Goal: Task Accomplishment & Management: Manage account settings

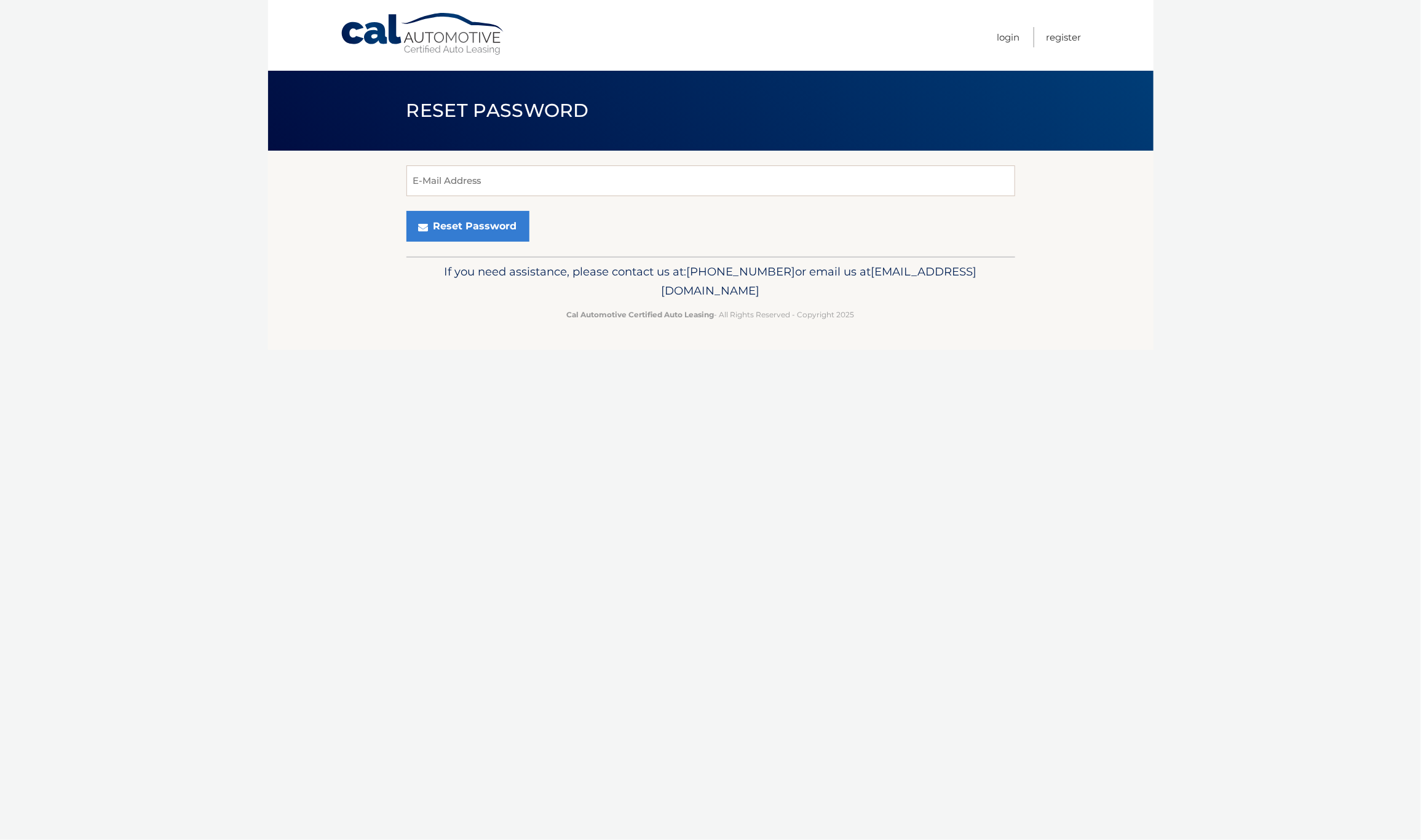
click at [636, 199] on form "E-Mail Address Reset Password" at bounding box center [711, 204] width 609 height 77
click at [618, 185] on input "E-Mail Address" at bounding box center [711, 181] width 609 height 31
type input "mattfalcon92@gmail.com"
click at [495, 220] on button "Reset Password" at bounding box center [468, 226] width 123 height 31
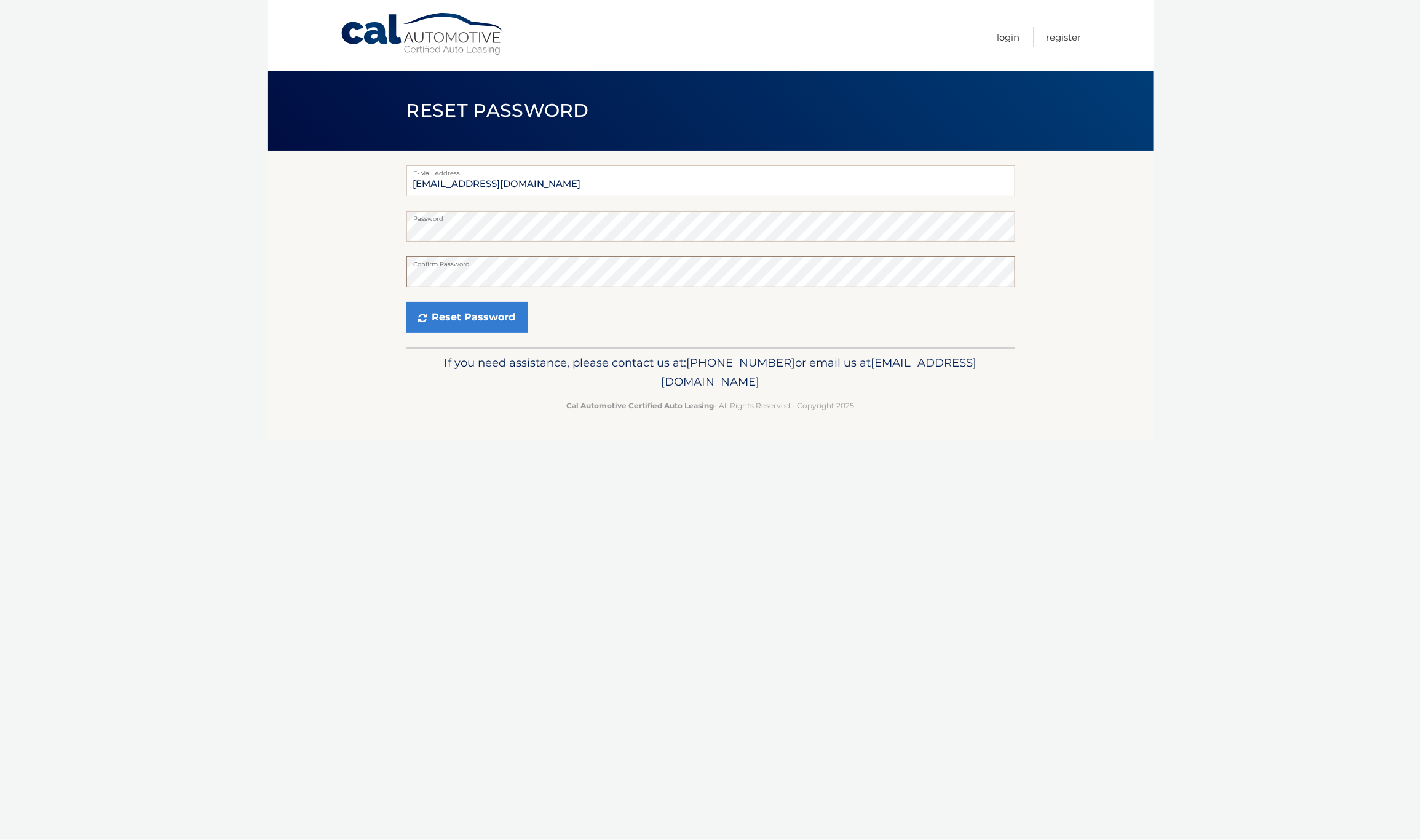
click at [407, 302] on button "Reset Password" at bounding box center [467, 317] width 122 height 31
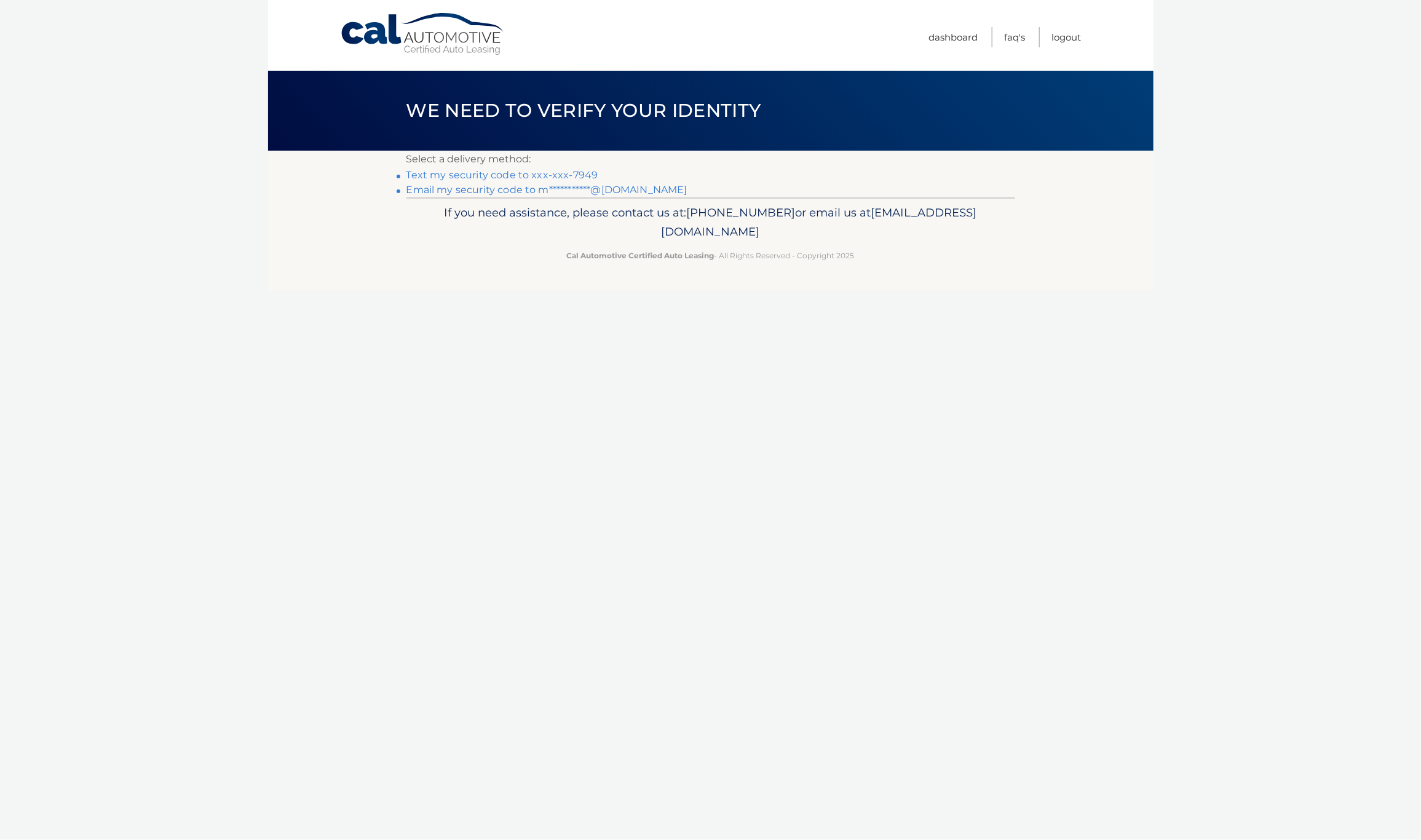
click at [556, 190] on link "**********" at bounding box center [547, 190] width 281 height 12
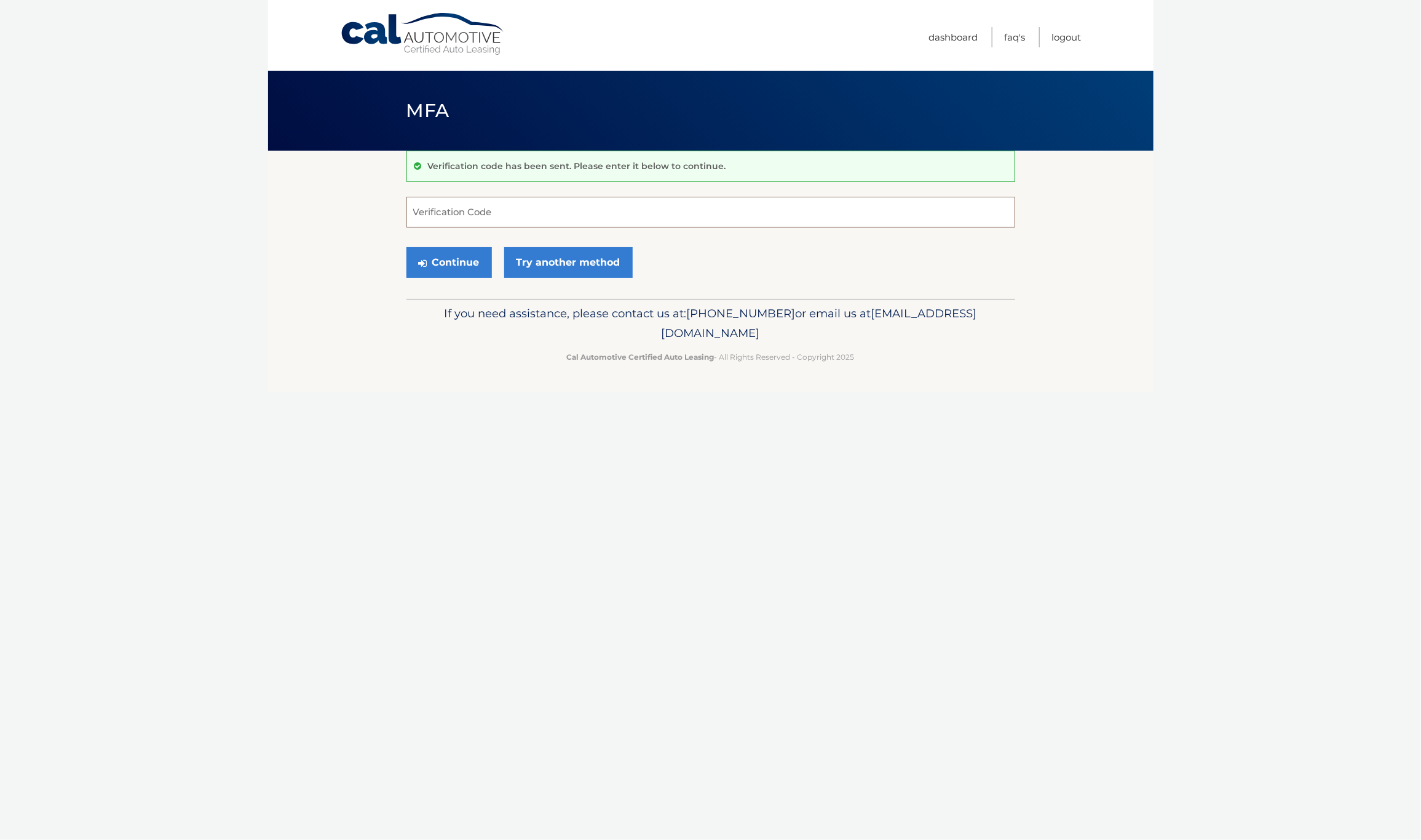
click at [694, 210] on input "Verification Code" at bounding box center [711, 212] width 609 height 31
click at [698, 195] on div "Verification code has been sent. Please enter it below to continue. Verificatio…" at bounding box center [711, 224] width 609 height 148
click at [639, 214] on input "Verification Code" at bounding box center [711, 212] width 609 height 31
paste input "589922"
type input "589922"
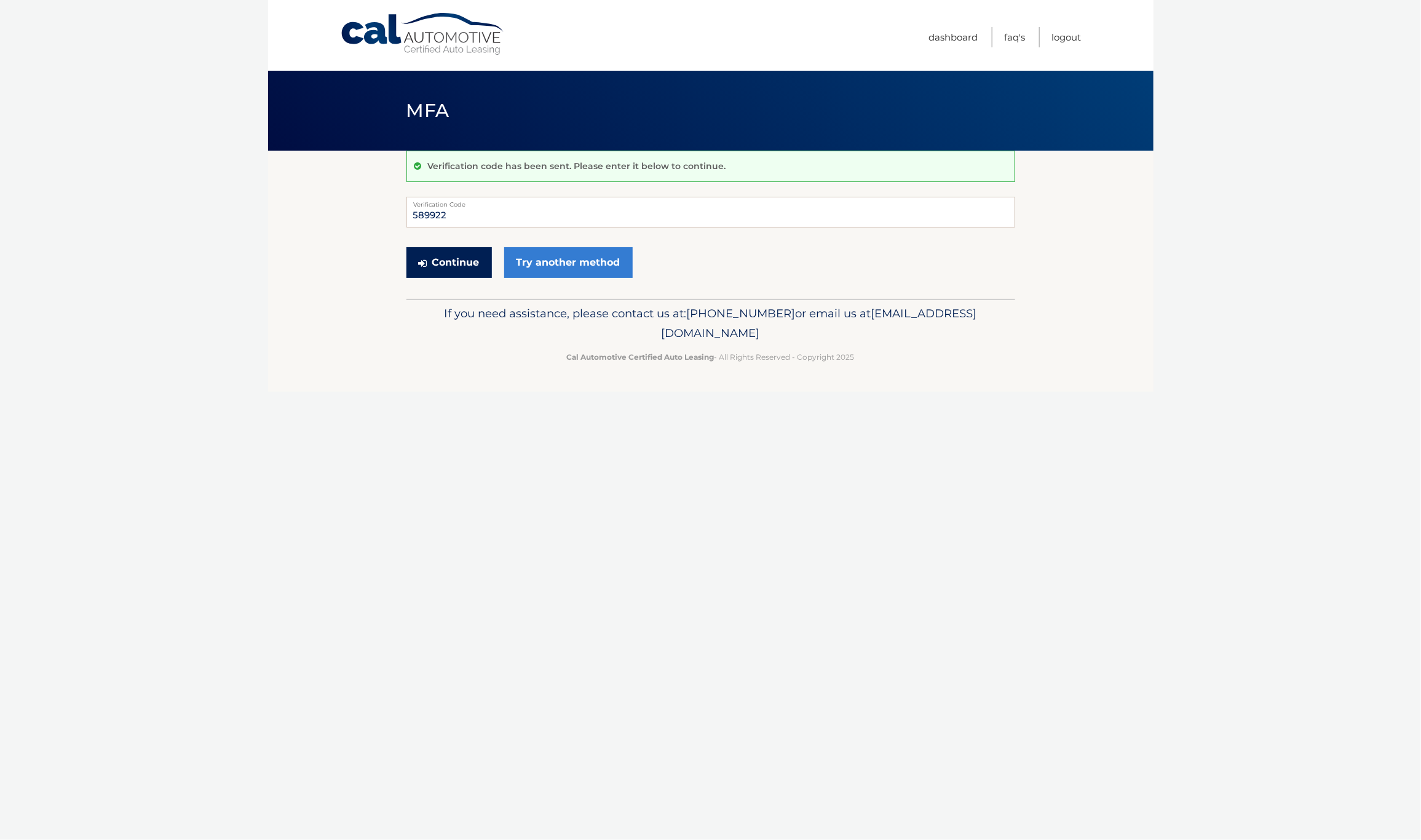
click at [483, 253] on button "Continue" at bounding box center [449, 263] width 86 height 31
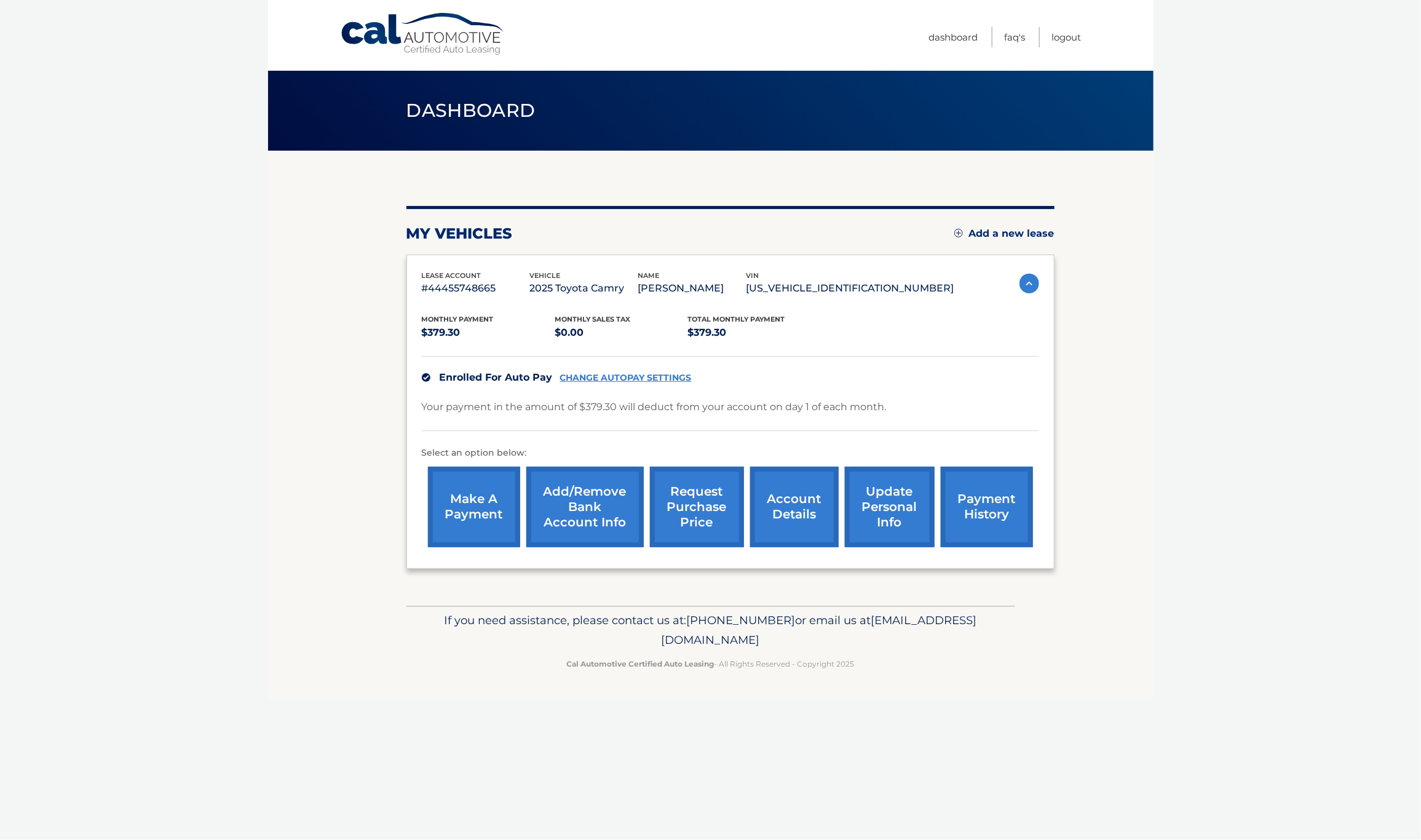
click at [607, 384] on div "Enrolled For Auto Pay CHANGE AUTOPAY SETTINGS" at bounding box center [731, 377] width 618 height 42
click at [600, 382] on link "CHANGE AUTOPAY SETTINGS" at bounding box center [626, 378] width 131 height 11
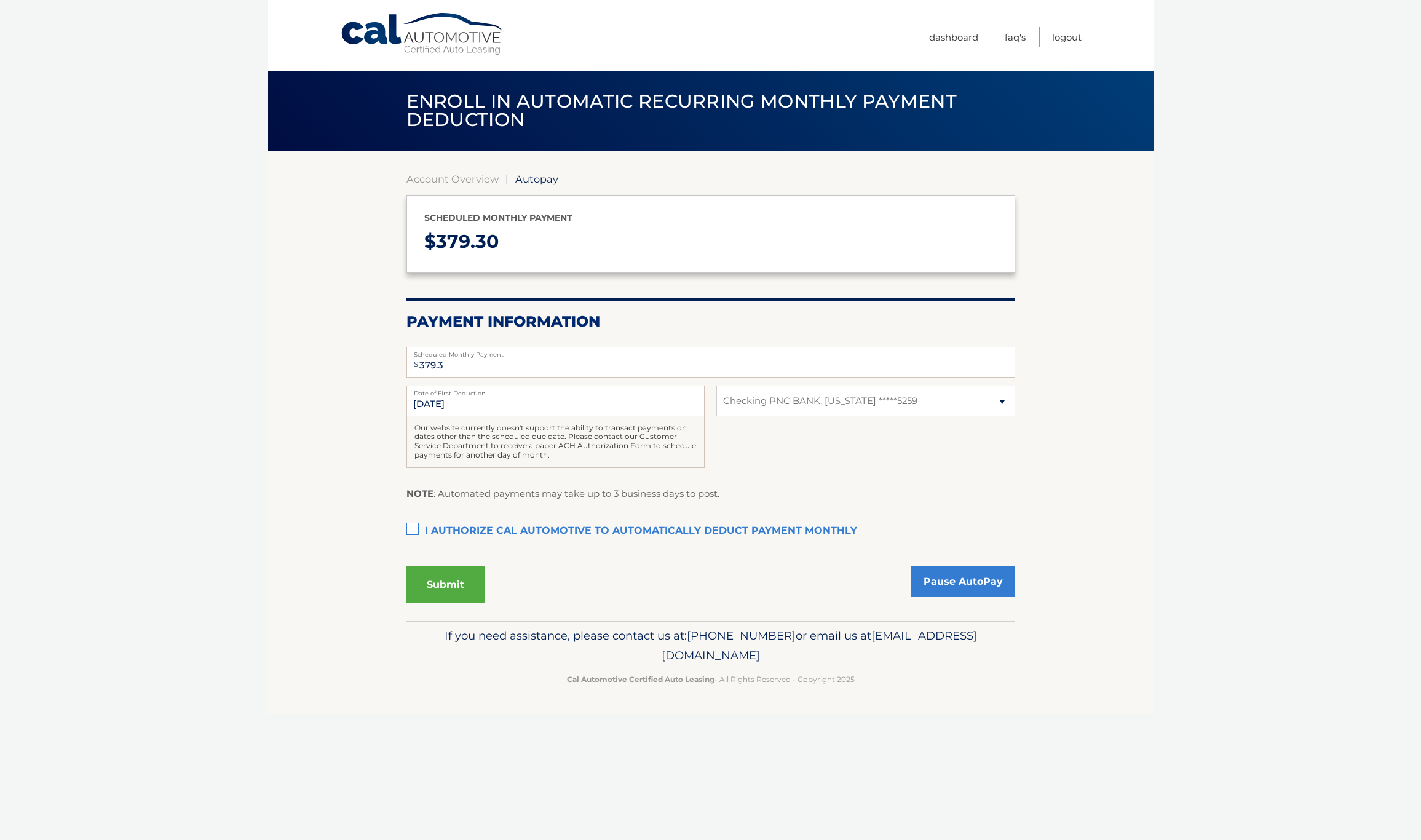
select select "N2Y1Njg4OGYtMzIwOC00MTM5LTg5YjQtNTQ4OGFlMzM2ZTY1"
click at [787, 418] on div "[DATE] Date of First Deduction Our website currently doesn't support the abilit…" at bounding box center [711, 433] width 609 height 96
click at [789, 414] on select "Select Bank Account Checking PNC BANK, NEW JERSEY *****5259" at bounding box center [866, 401] width 298 height 31
click at [739, 538] on label "I authorize cal automotive to automatically deduct payment monthly This checkbo…" at bounding box center [711, 531] width 609 height 24
click at [0, 0] on input "I authorize cal automotive to automatically deduct payment monthly This checkbo…" at bounding box center [0, 0] width 0 height 0
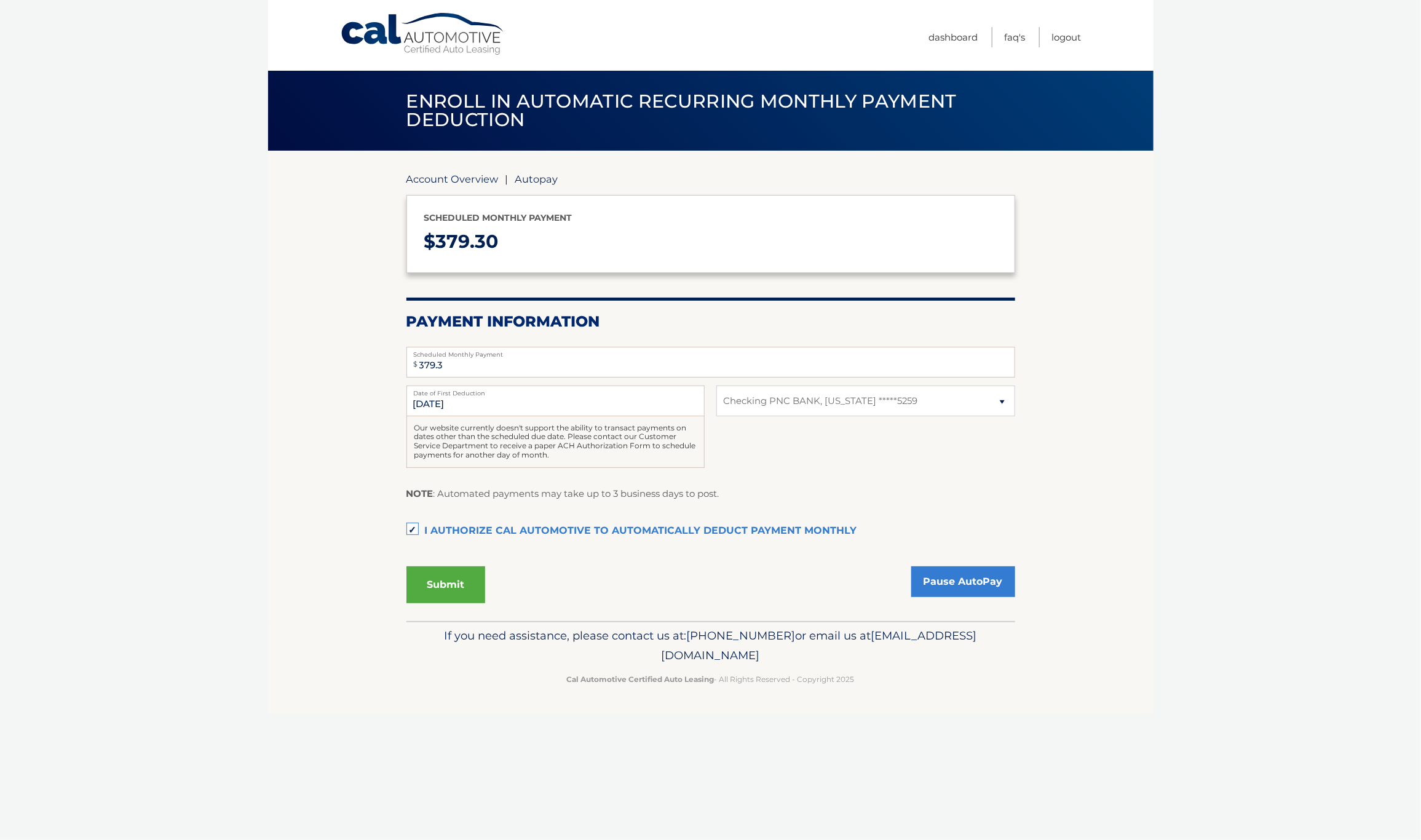
click at [482, 176] on link "Account Overview" at bounding box center [453, 179] width 92 height 13
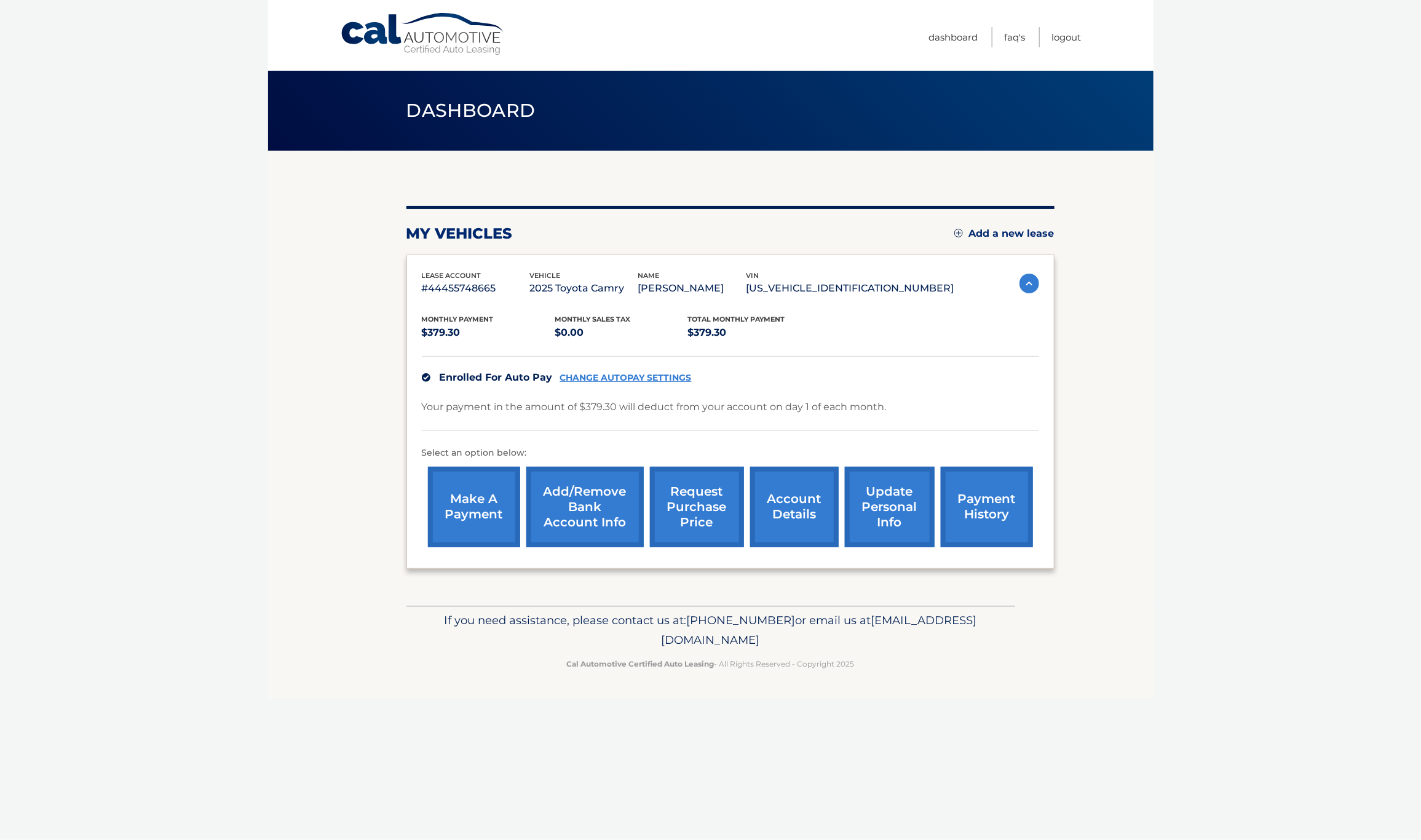
click at [609, 480] on link "Add/Remove bank account info" at bounding box center [585, 507] width 117 height 81
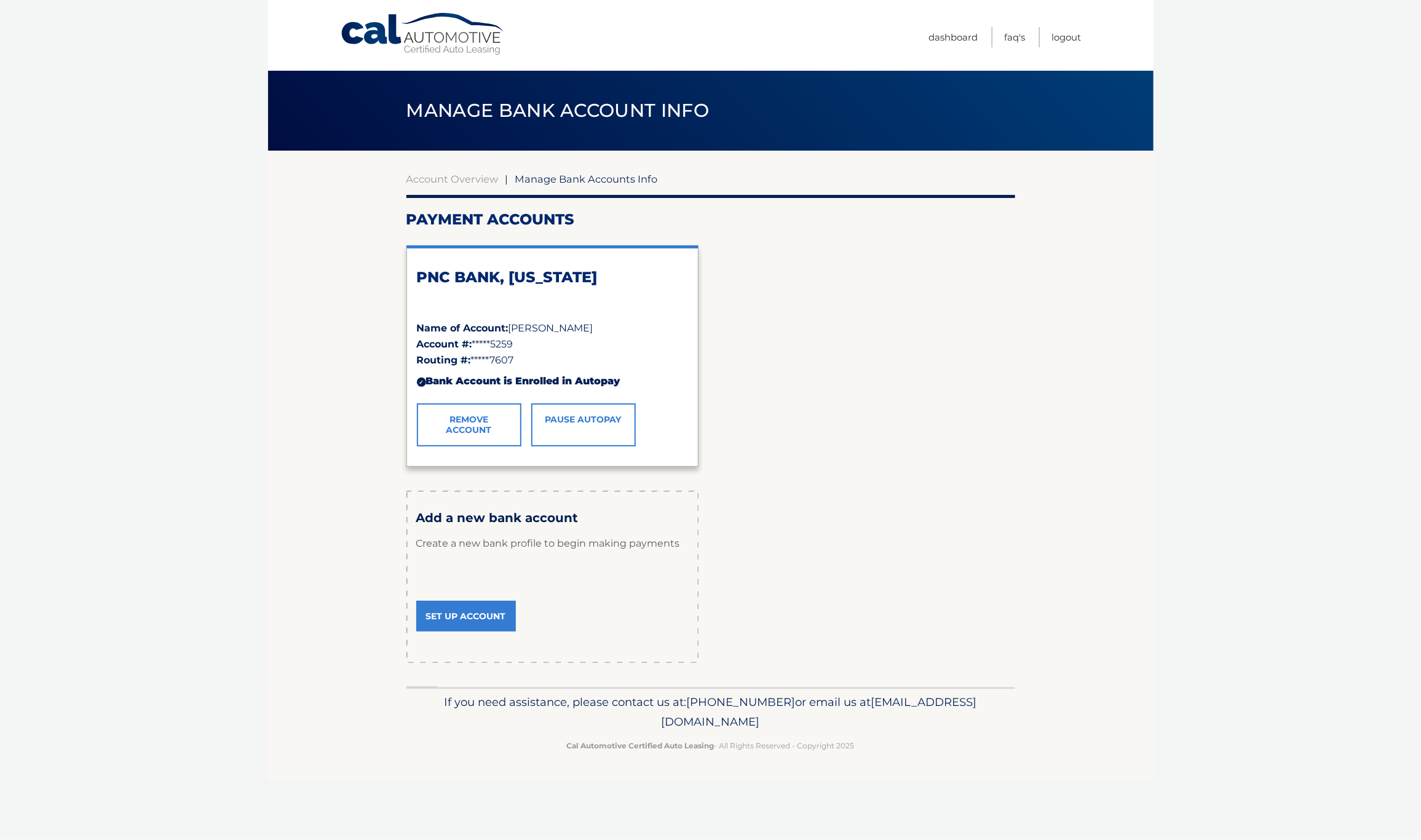
click at [479, 607] on link "Set Up Account" at bounding box center [466, 616] width 100 height 31
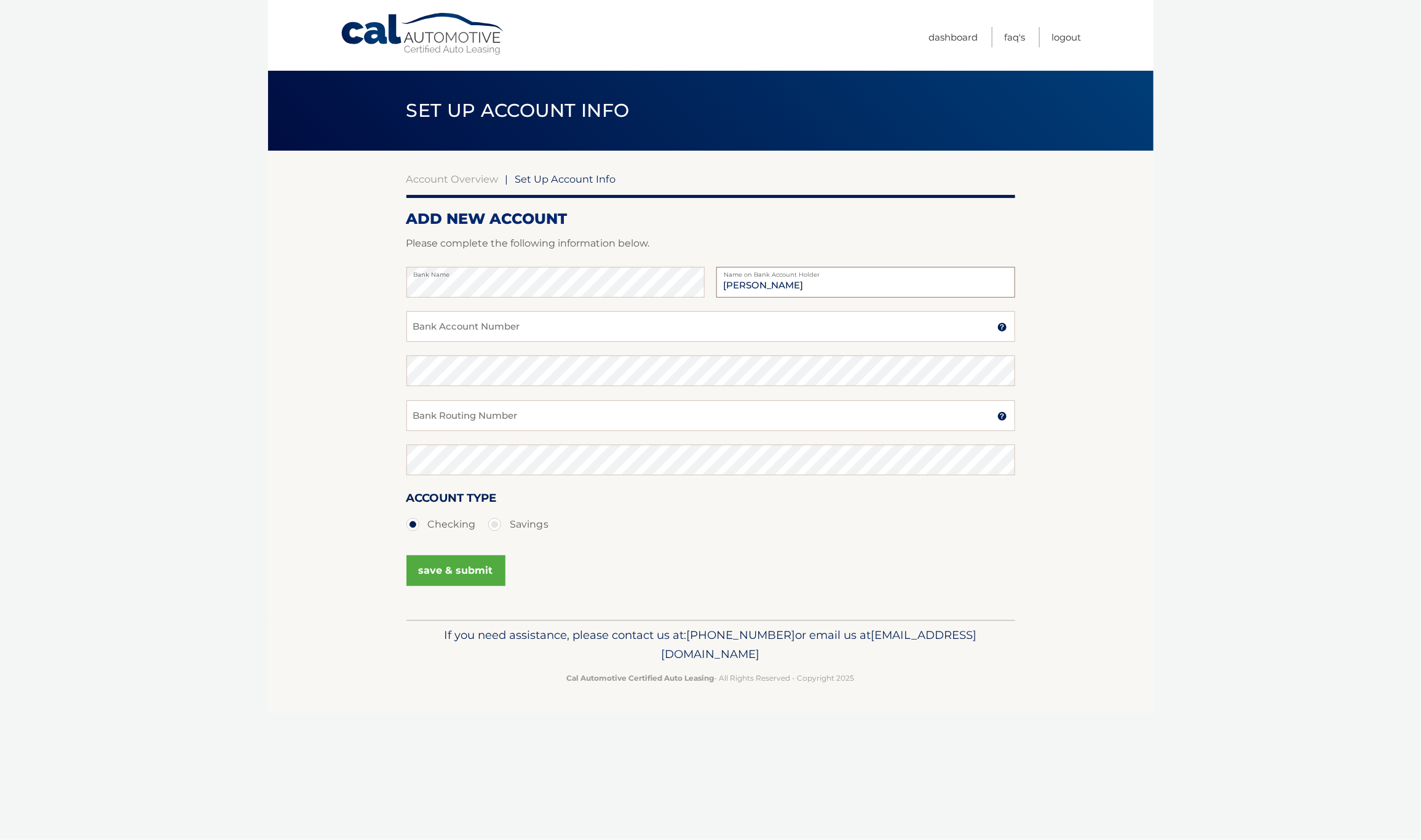
type input "[PERSON_NAME]"
click at [497, 309] on div "Bank Name Matthew Falcon Name on Bank Account Holder" at bounding box center [711, 288] width 609 height 44
click at [491, 318] on input "Bank Account Number" at bounding box center [711, 327] width 609 height 31
paste input "8179745497"
type input "8179745497"
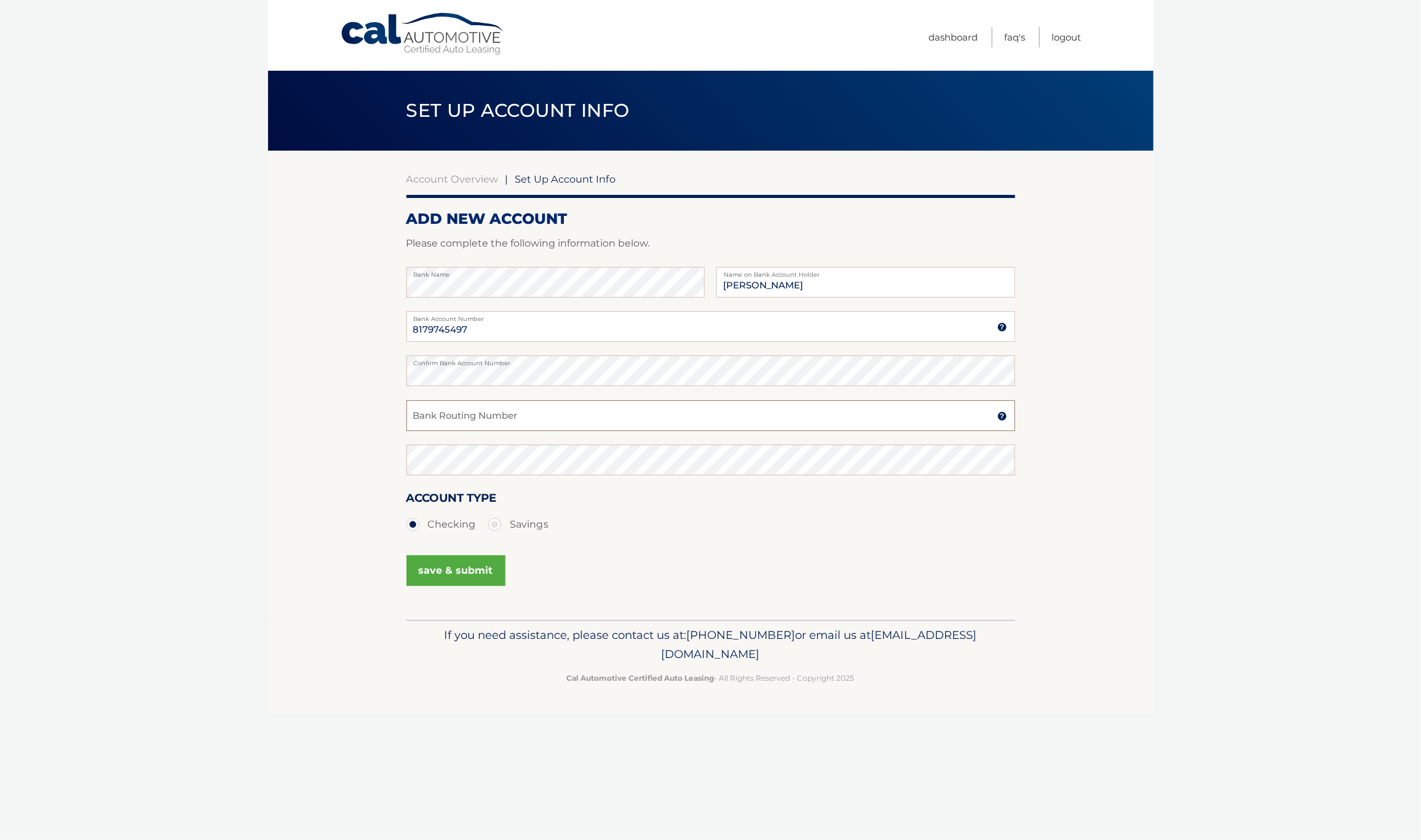
click at [568, 421] on input "Bank Routing Number" at bounding box center [711, 416] width 609 height 31
paste input "031207607"
type input "031207607"
click at [462, 561] on button "save & submit" at bounding box center [456, 570] width 99 height 31
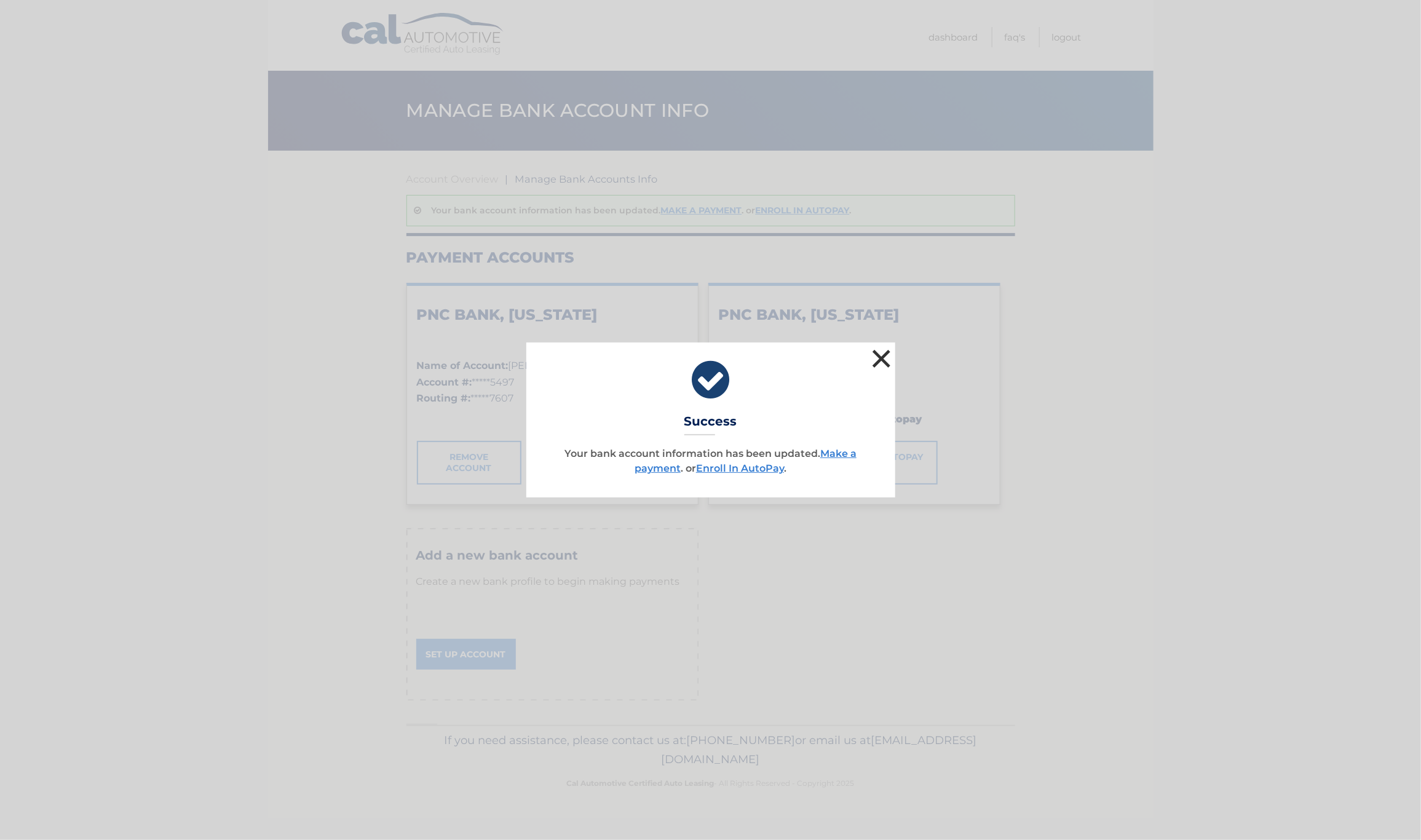
click at [880, 358] on button "×" at bounding box center [882, 358] width 24 height 24
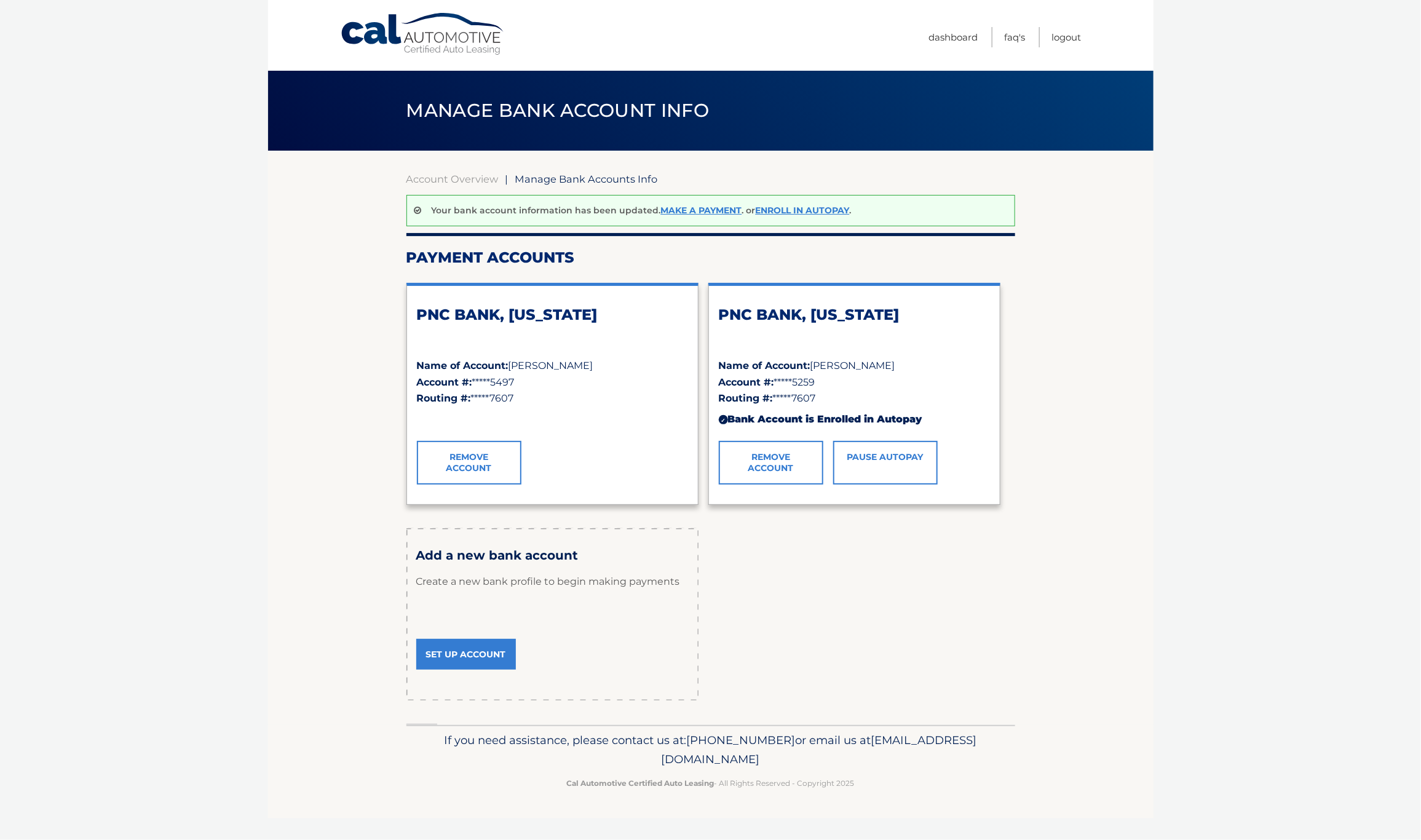
click at [762, 460] on link "Remove Account" at bounding box center [771, 462] width 104 height 43
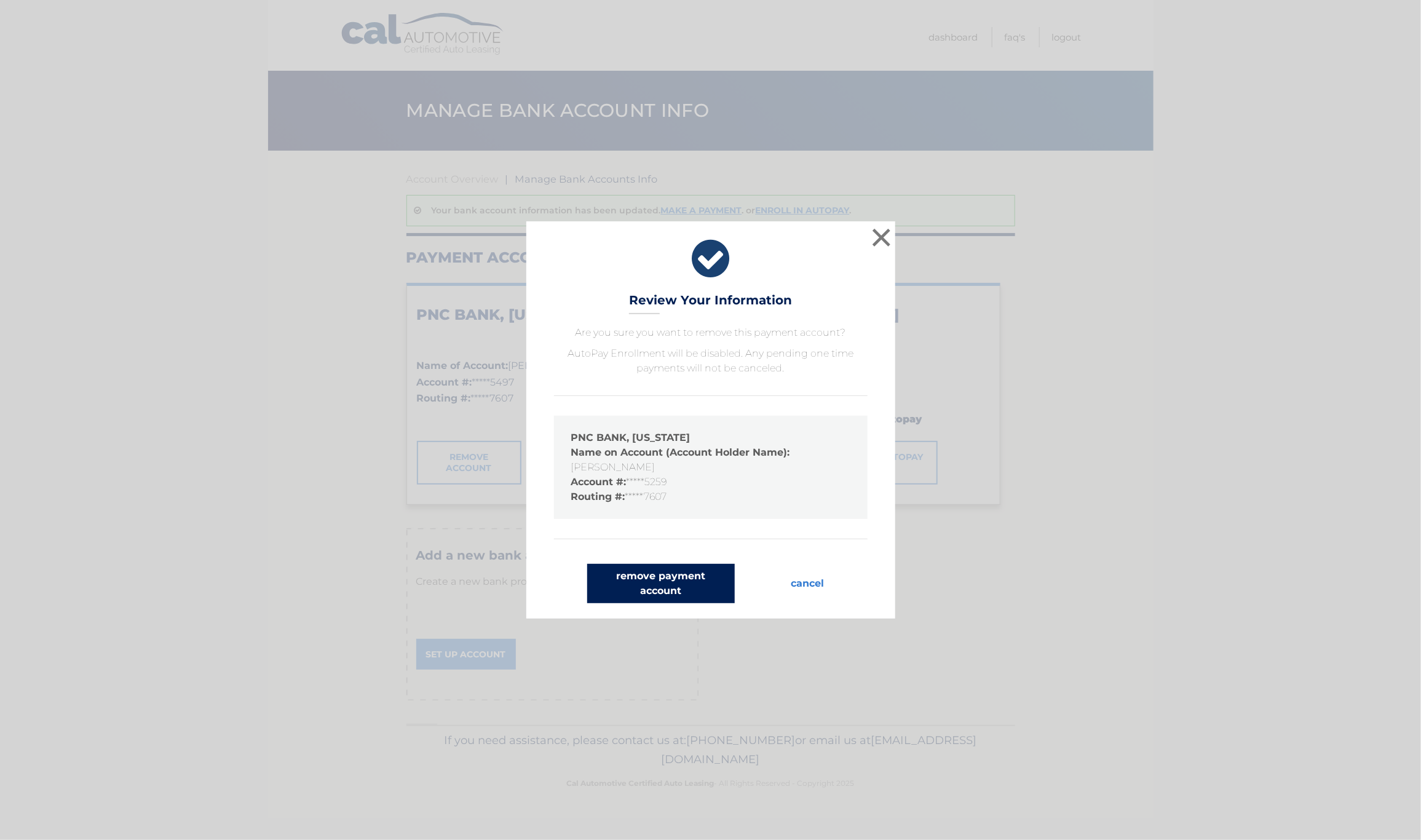
click at [664, 577] on button "remove payment account" at bounding box center [661, 584] width 148 height 40
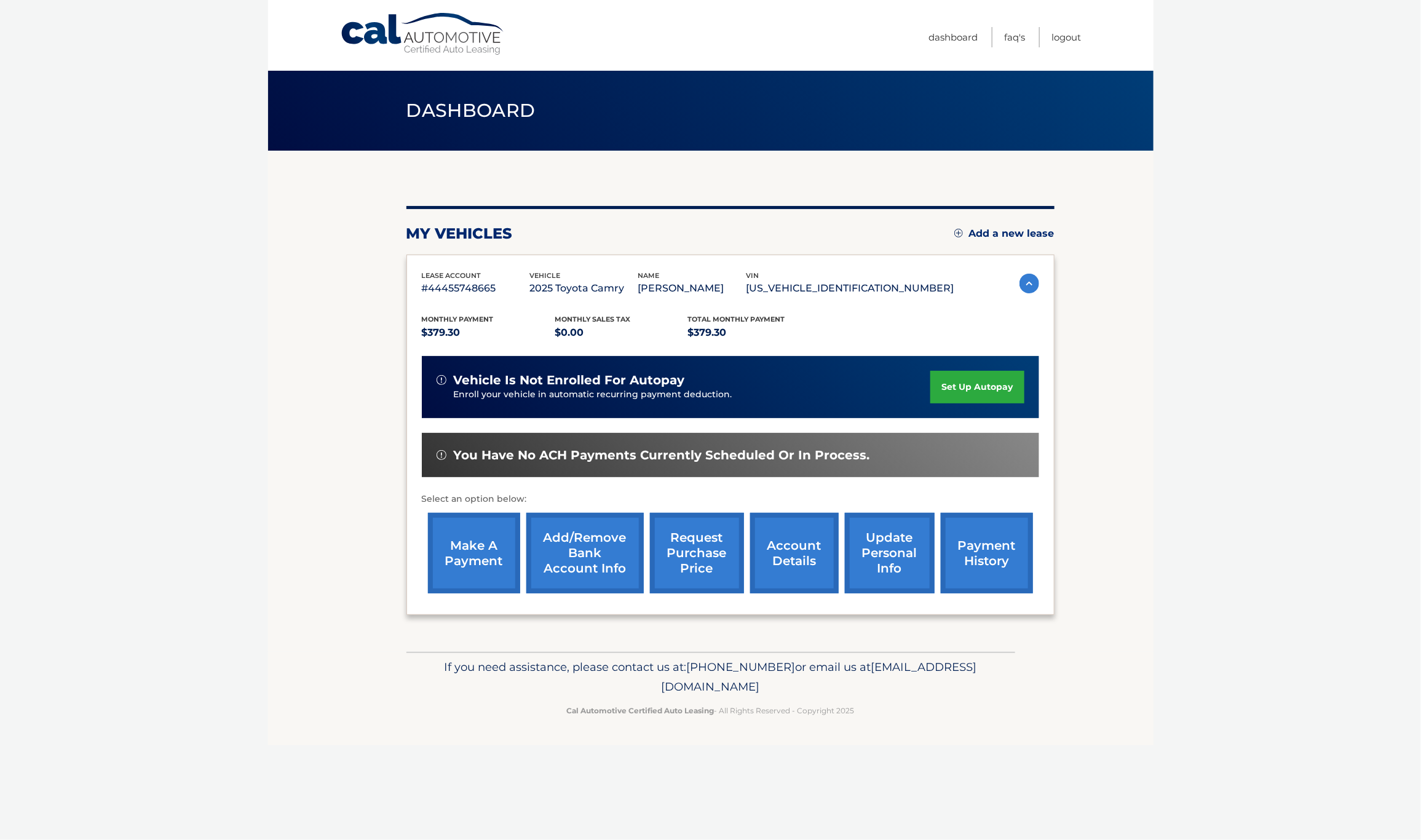
click at [949, 379] on link "set up autopay" at bounding box center [977, 387] width 94 height 32
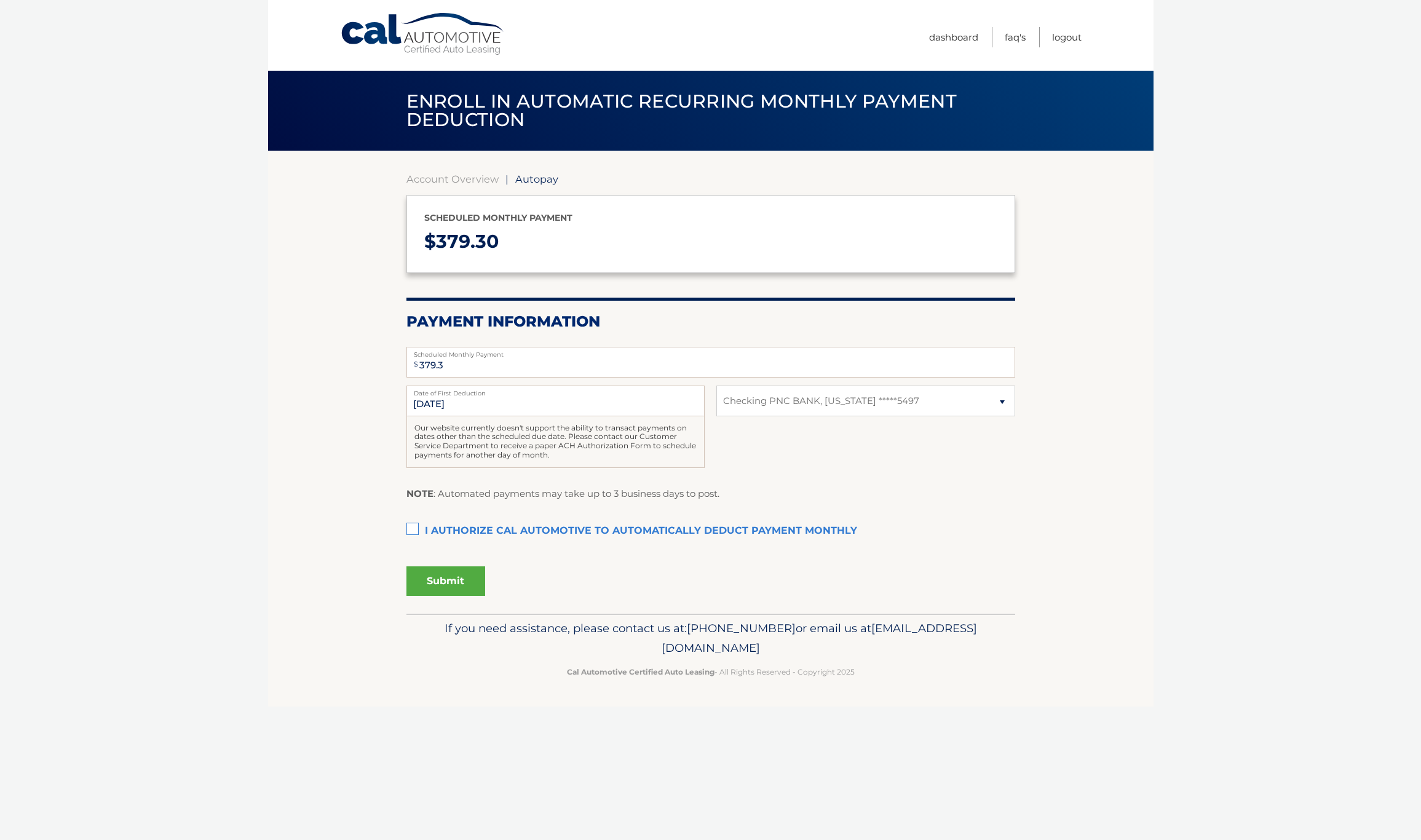
select select "YzI1YjNiZmQtZWViOS00ZjMzLTlhYzUtM2YyZWU4NzkzZDE4"
click at [857, 412] on select "Select Bank Account Checking PNC BANK, NEW JERSEY *****5497" at bounding box center [866, 401] width 298 height 31
click at [717, 385] on select "Select Bank Account Checking PNC BANK, NEW JERSEY *****5497" at bounding box center [866, 401] width 298 height 31
click at [416, 529] on label "I authorize cal automotive to automatically deduct payment monthly This checkbo…" at bounding box center [711, 531] width 609 height 24
click at [0, 0] on input "I authorize cal automotive to automatically deduct payment monthly This checkbo…" at bounding box center [0, 0] width 0 height 0
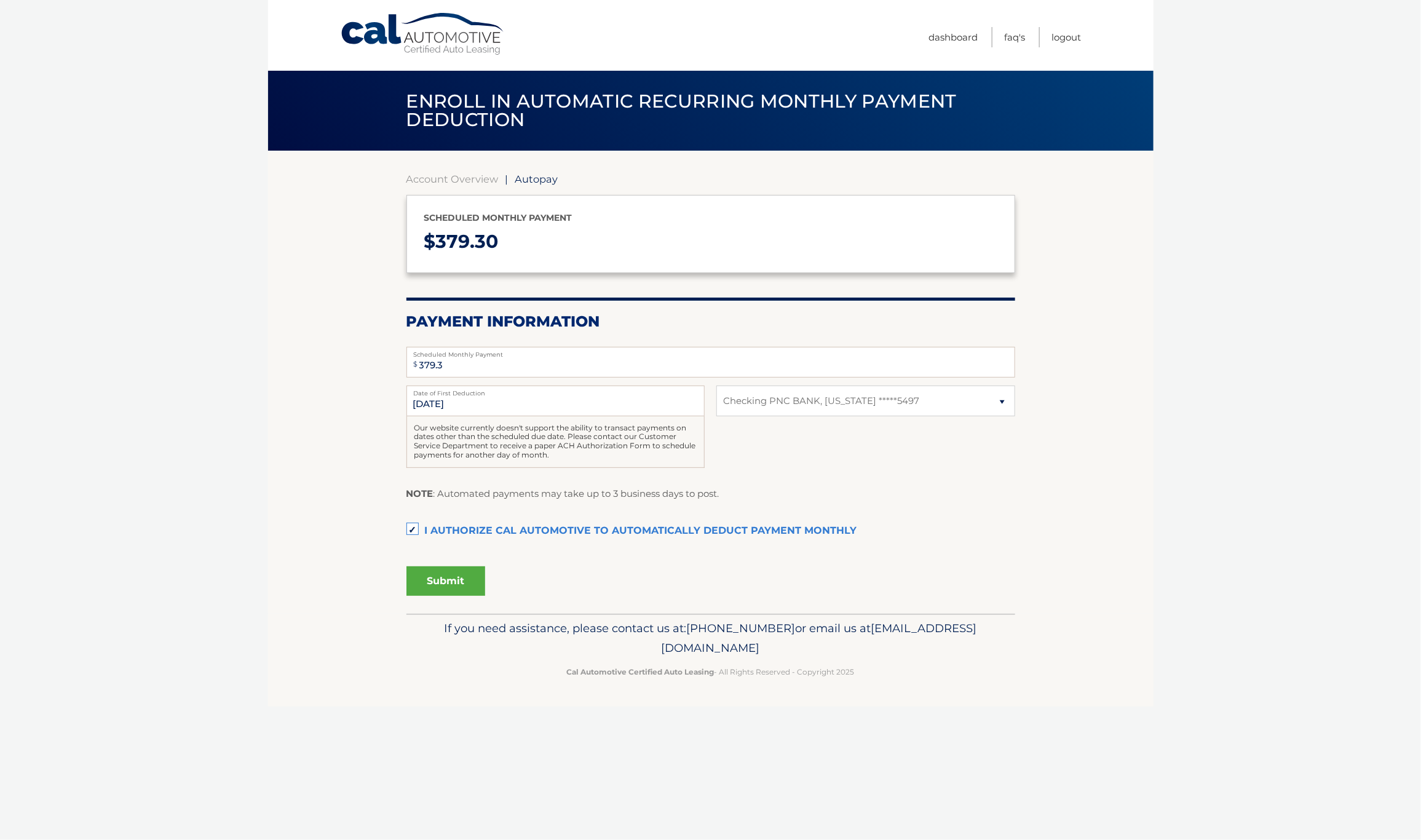
click at [438, 576] on button "Submit" at bounding box center [446, 581] width 79 height 30
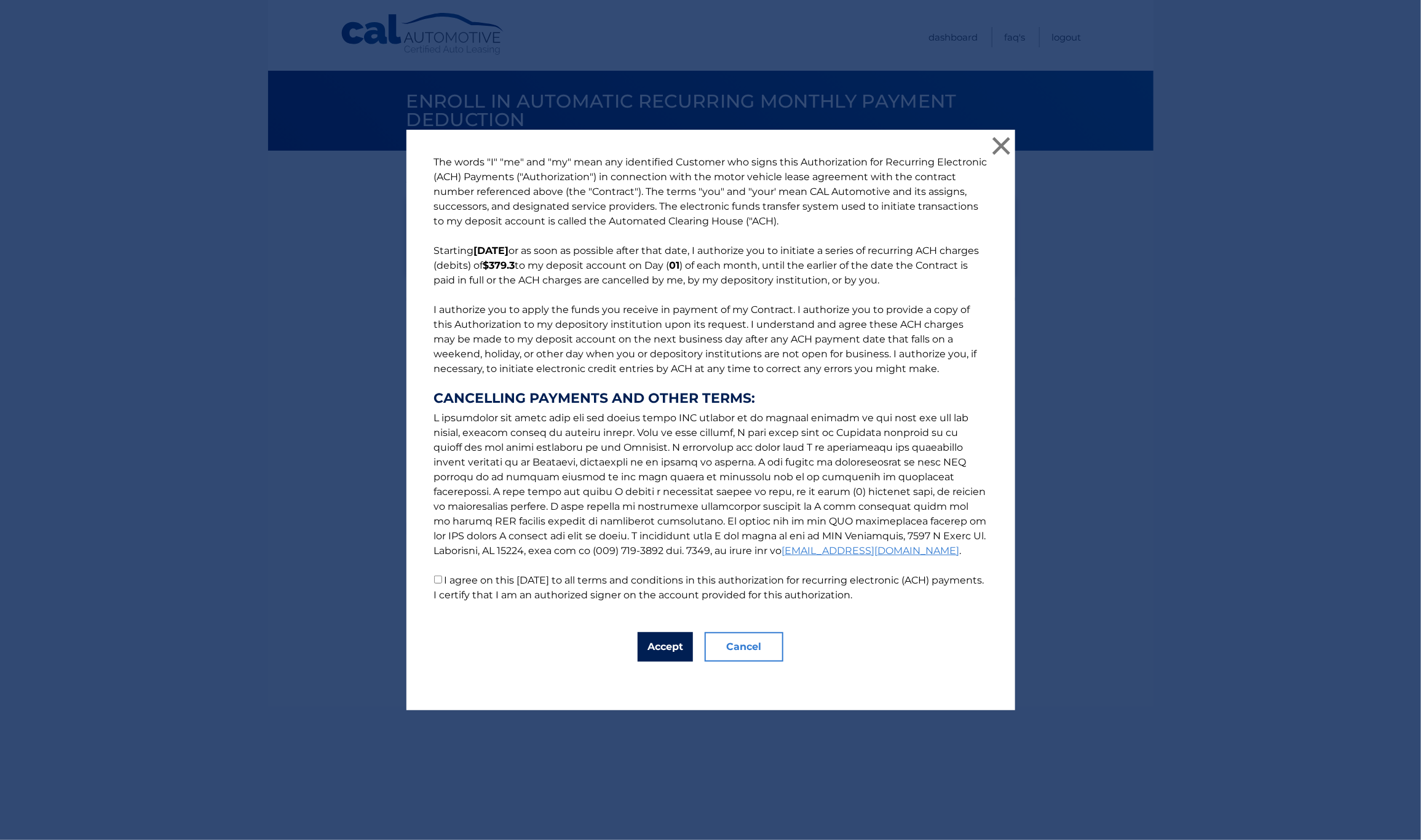
click at [640, 635] on button "Accept" at bounding box center [665, 647] width 55 height 30
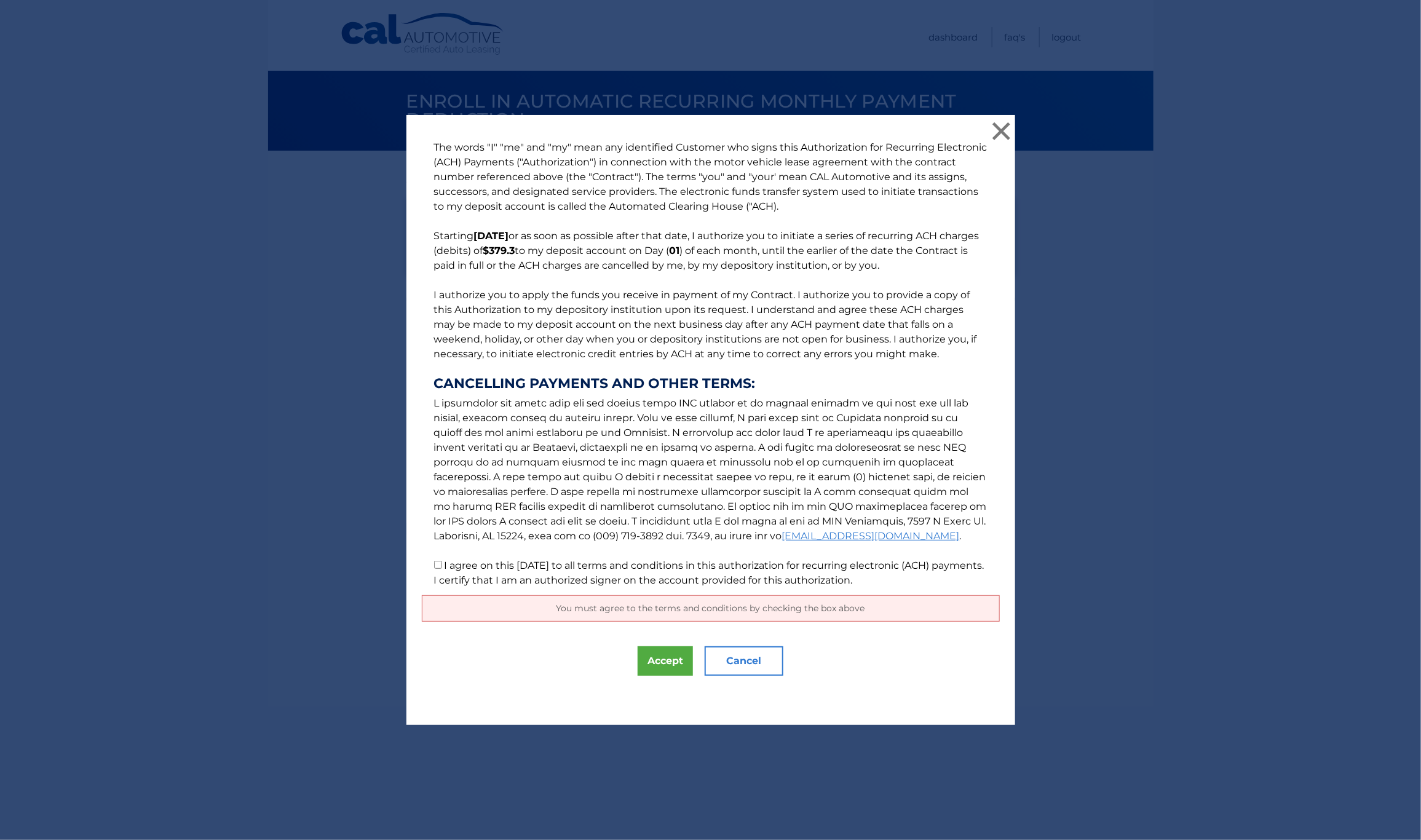
click at [443, 566] on label "I agree on this 08/27/2025 to all terms and conditions in this authorization fo…" at bounding box center [710, 573] width 550 height 26
click at [442, 566] on input "I agree on this 08/27/2025 to all terms and conditions in this authorization fo…" at bounding box center [438, 565] width 8 height 8
checkbox input "true"
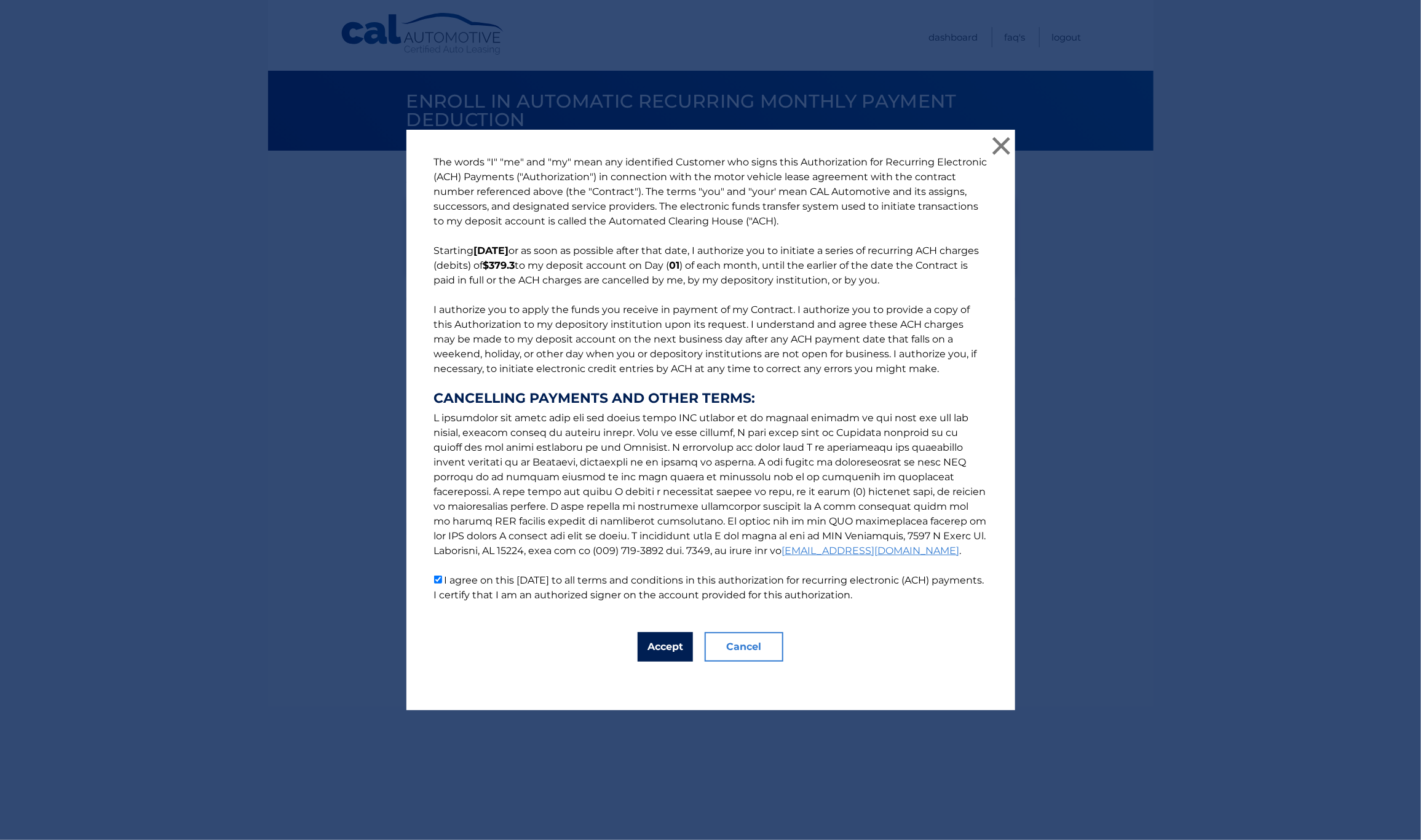
click at [659, 649] on button "Accept" at bounding box center [665, 647] width 55 height 30
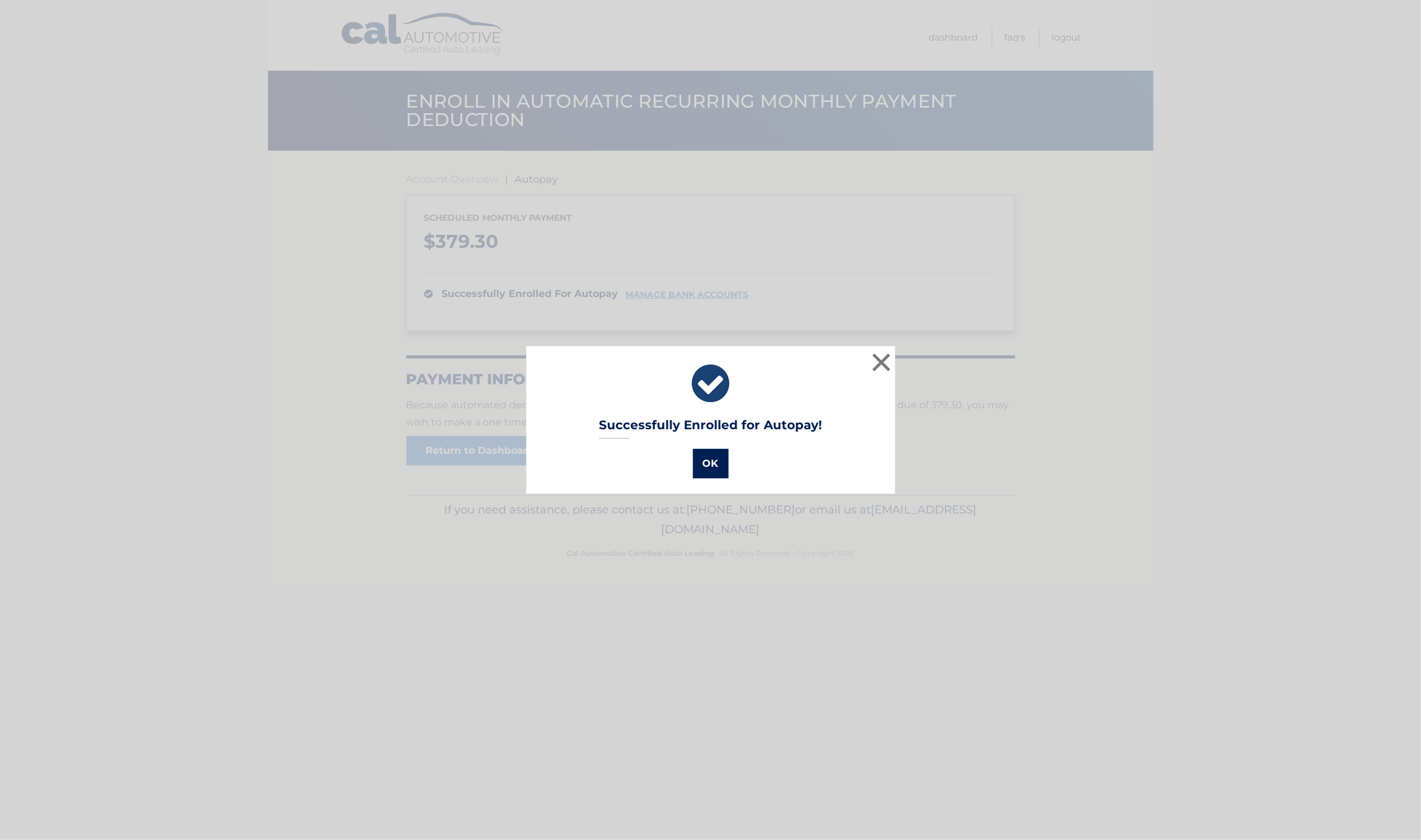
click at [702, 463] on button "OK" at bounding box center [711, 463] width 36 height 30
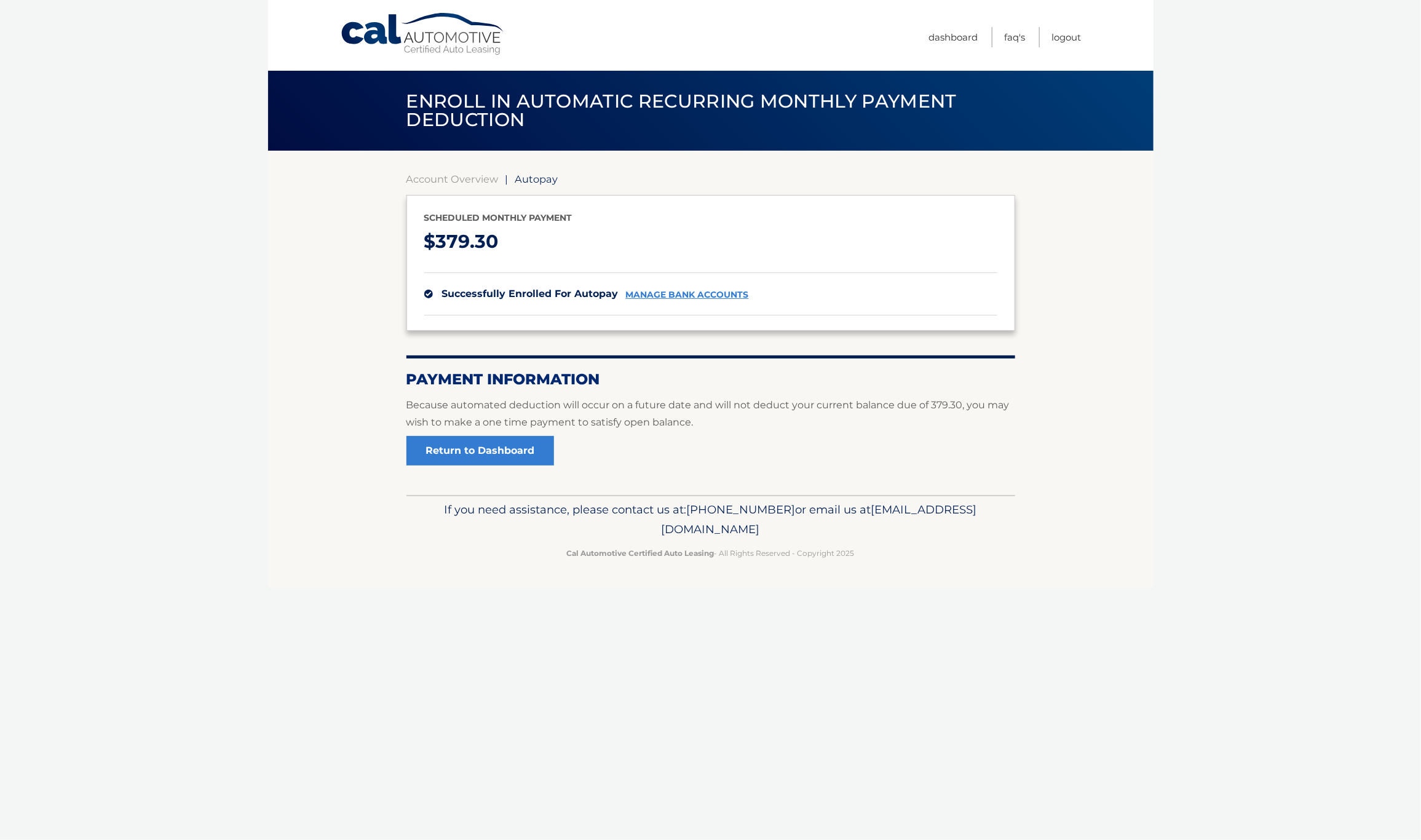
click at [458, 92] on span "Enroll in automatic recurring monthly payment deduction" at bounding box center [682, 110] width 550 height 41
click at [430, 173] on link "Account Overview" at bounding box center [453, 179] width 92 height 13
